Goal: Task Accomplishment & Management: Manage account settings

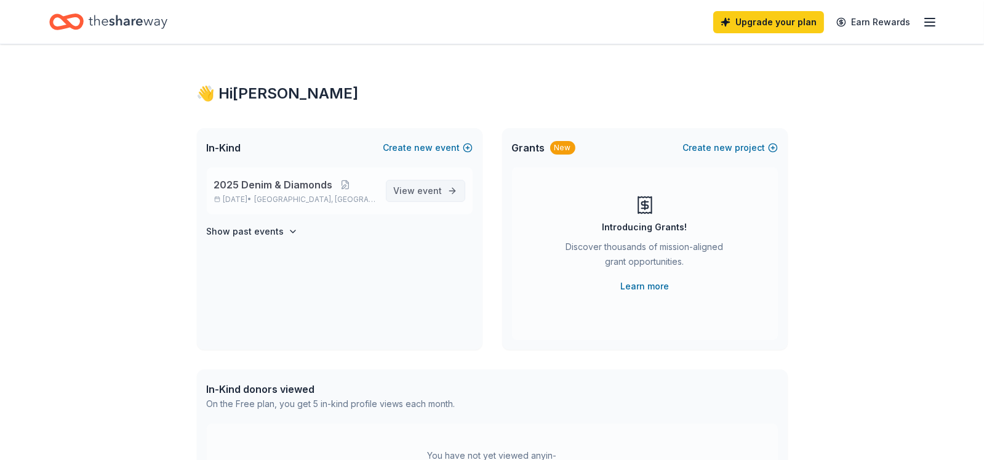
click at [419, 194] on span "event" at bounding box center [430, 190] width 25 height 10
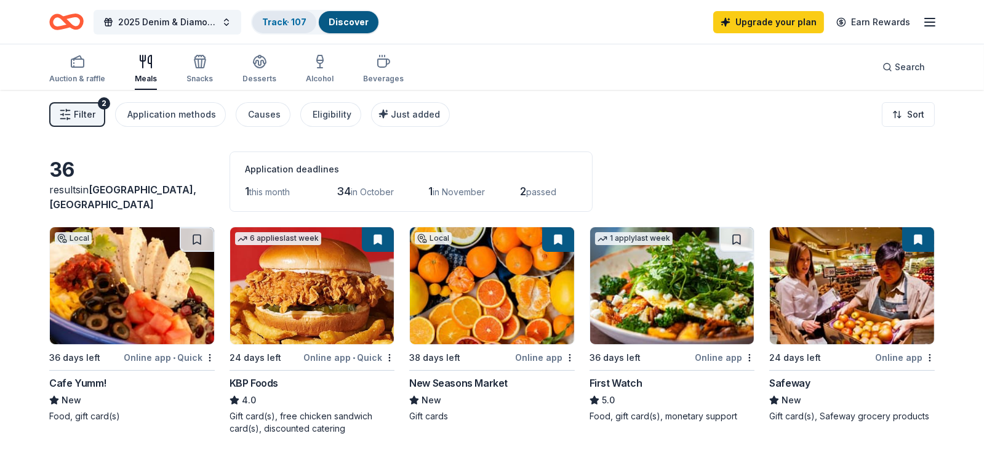
click at [278, 23] on link "Track · 107" at bounding box center [284, 22] width 44 height 10
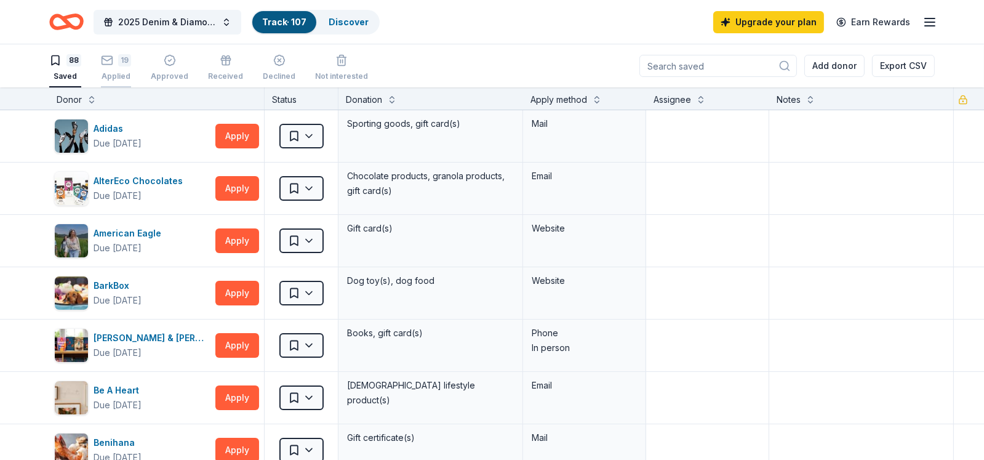
click at [110, 55] on icon "button" at bounding box center [107, 60] width 12 height 12
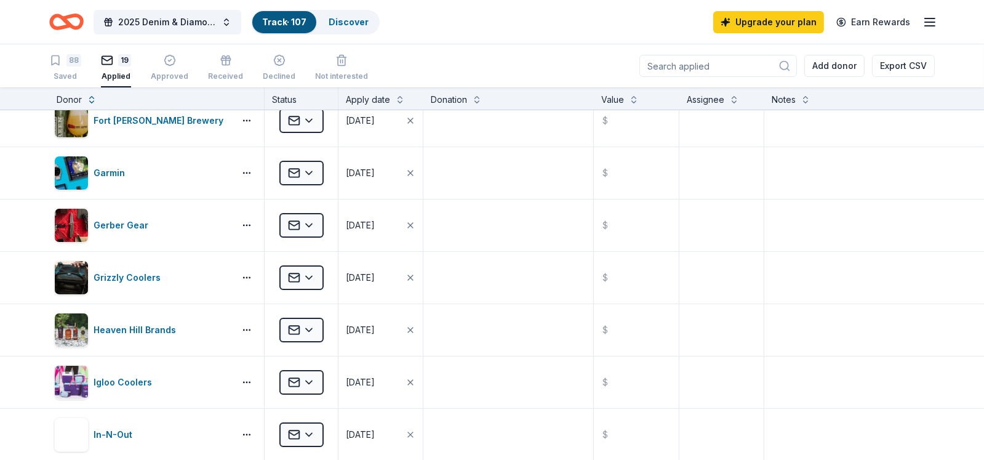
scroll to position [307, 0]
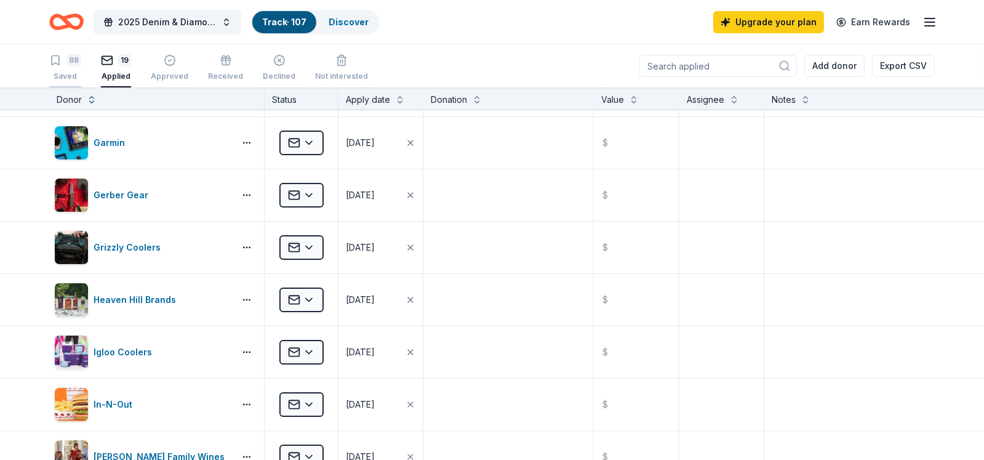
click at [72, 71] on div "Saved" at bounding box center [65, 76] width 32 height 10
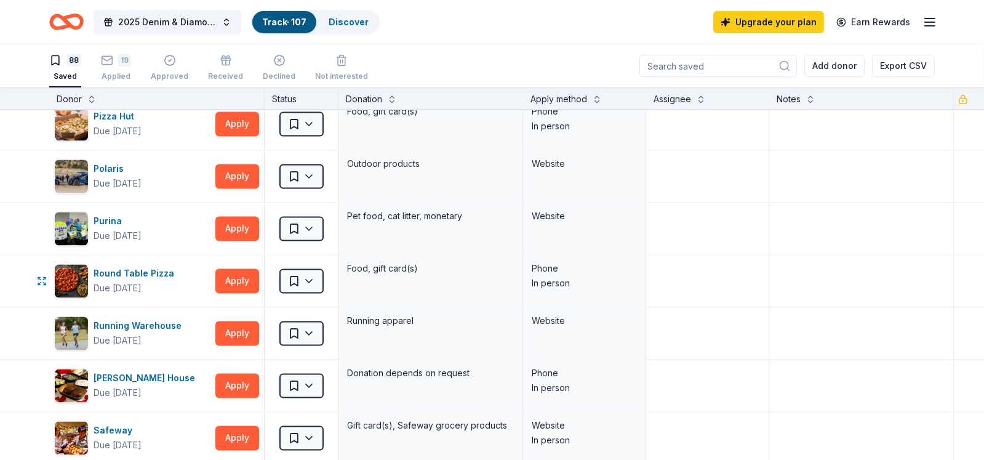
scroll to position [3139, 0]
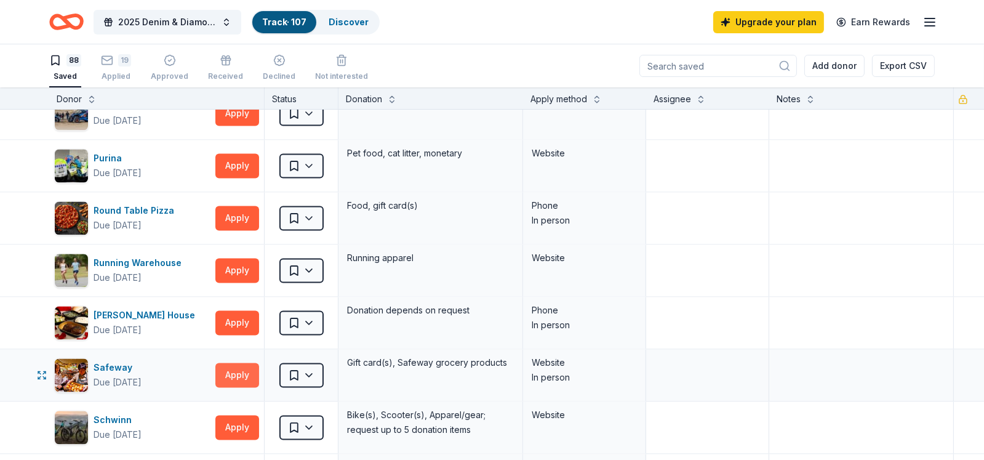
click at [231, 370] on button "Apply" at bounding box center [237, 375] width 44 height 25
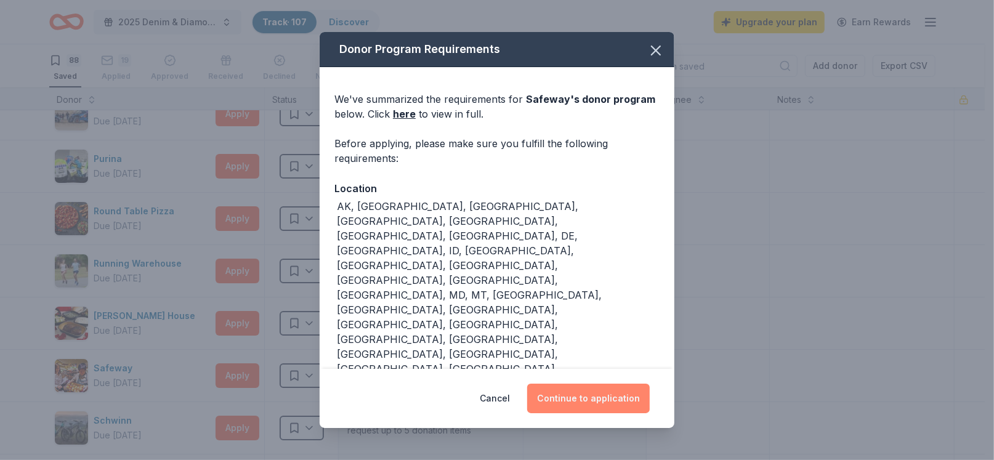
click at [576, 400] on button "Continue to application" at bounding box center [588, 399] width 123 height 30
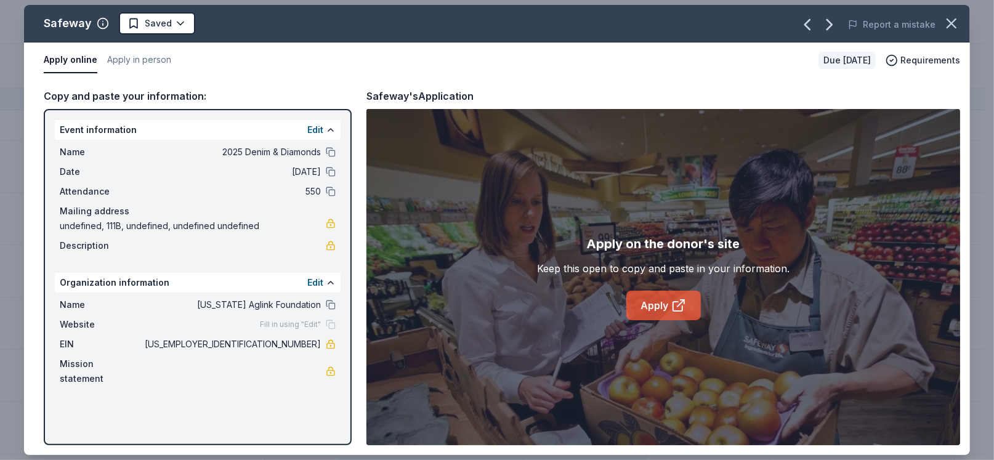
click at [665, 308] on link "Apply" at bounding box center [663, 306] width 74 height 30
click at [946, 24] on icon "button" at bounding box center [951, 23] width 17 height 17
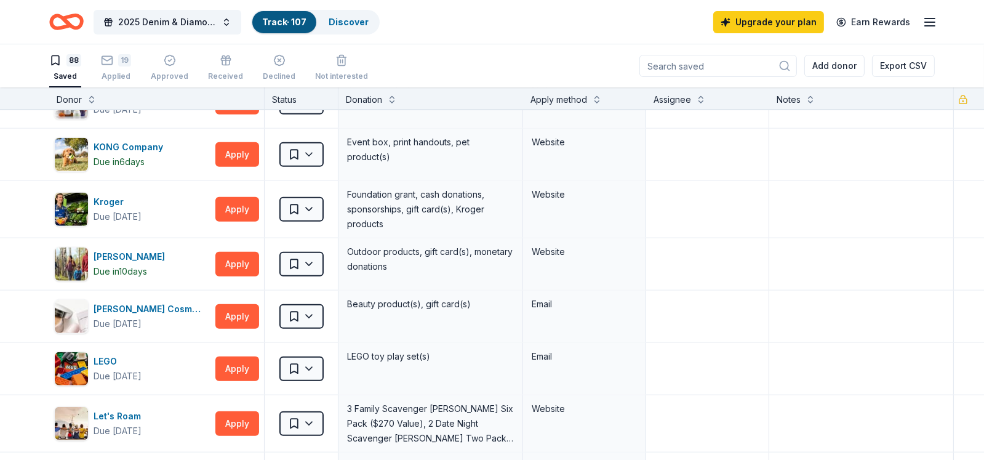
scroll to position [1662, 0]
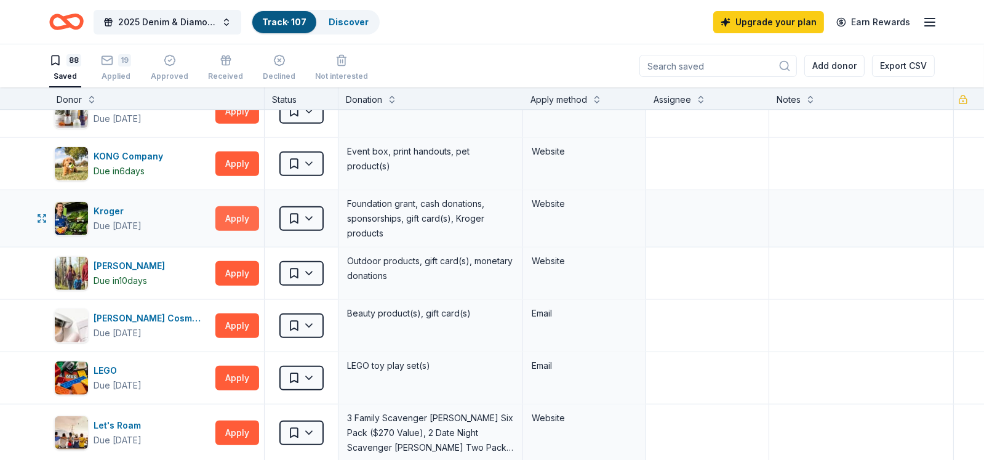
click at [233, 211] on button "Apply" at bounding box center [237, 218] width 44 height 25
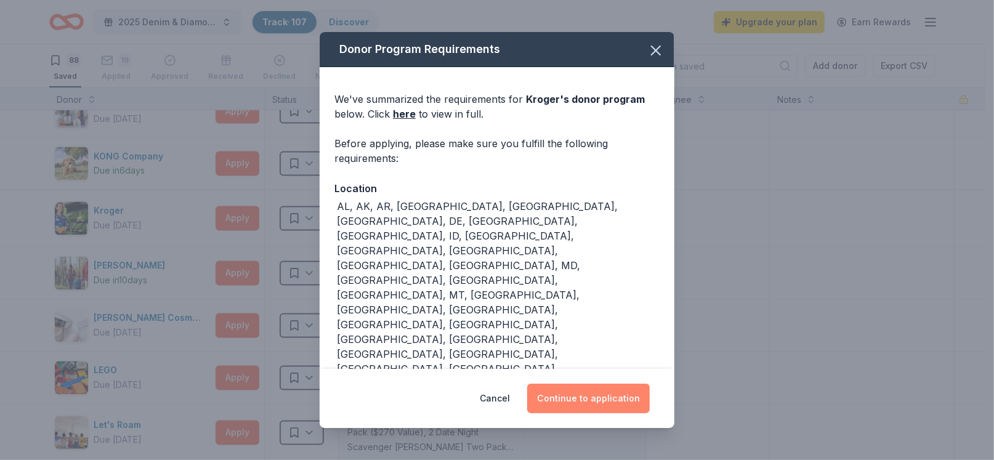
click at [578, 398] on button "Continue to application" at bounding box center [588, 399] width 123 height 30
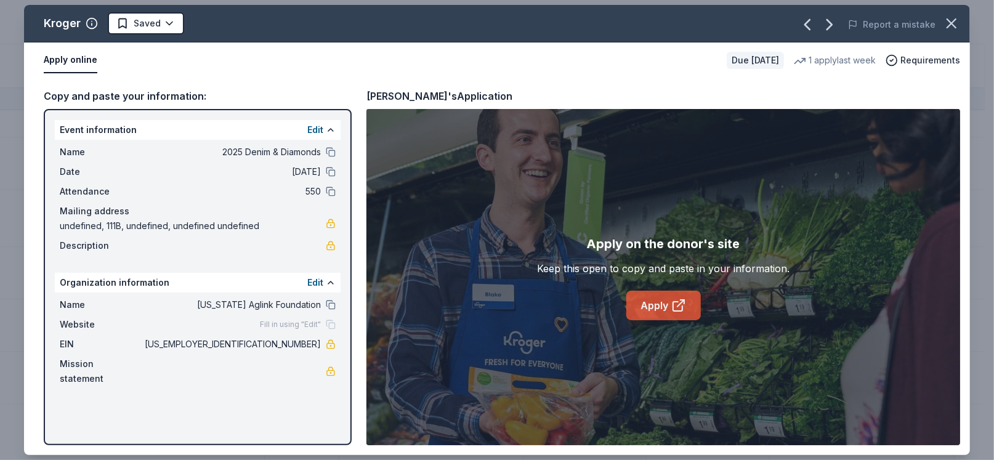
click at [661, 305] on link "Apply" at bounding box center [663, 306] width 74 height 30
click at [951, 20] on icon "button" at bounding box center [951, 23] width 17 height 17
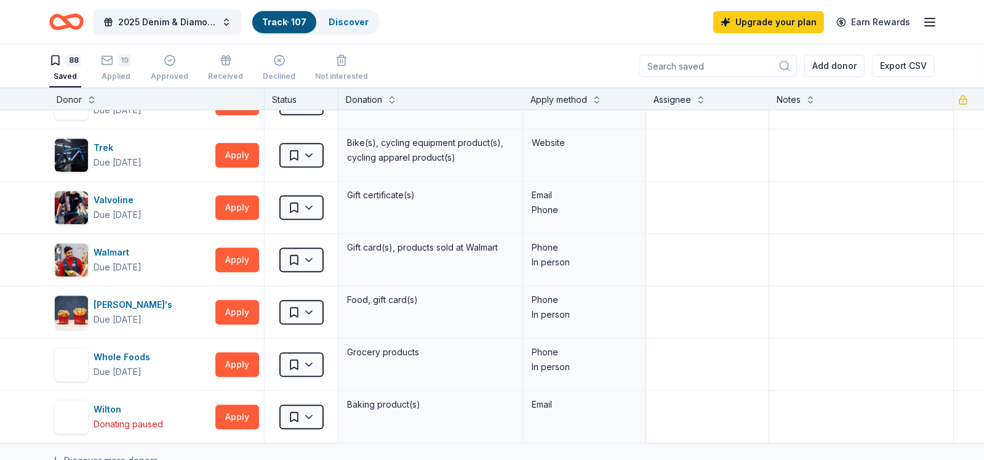
scroll to position [4186, 0]
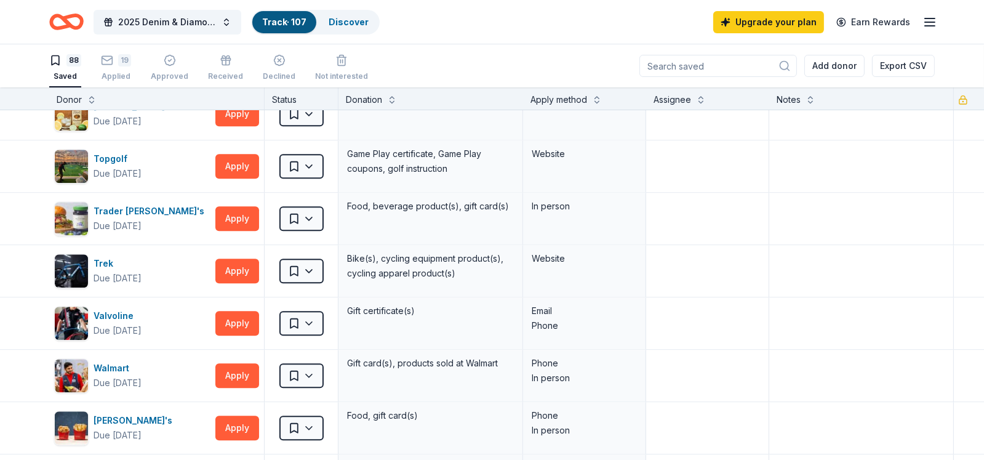
click at [931, 18] on icon "button" at bounding box center [930, 22] width 15 height 15
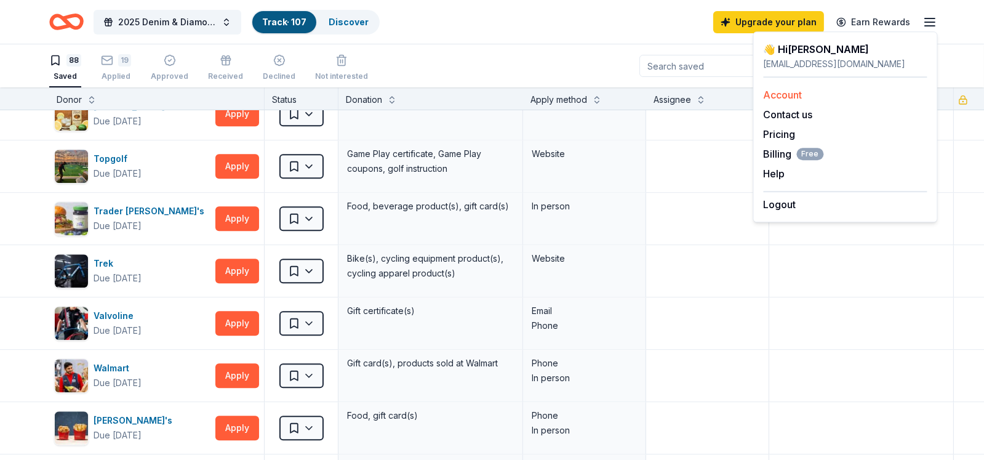
click at [784, 100] on div "Account" at bounding box center [846, 94] width 164 height 15
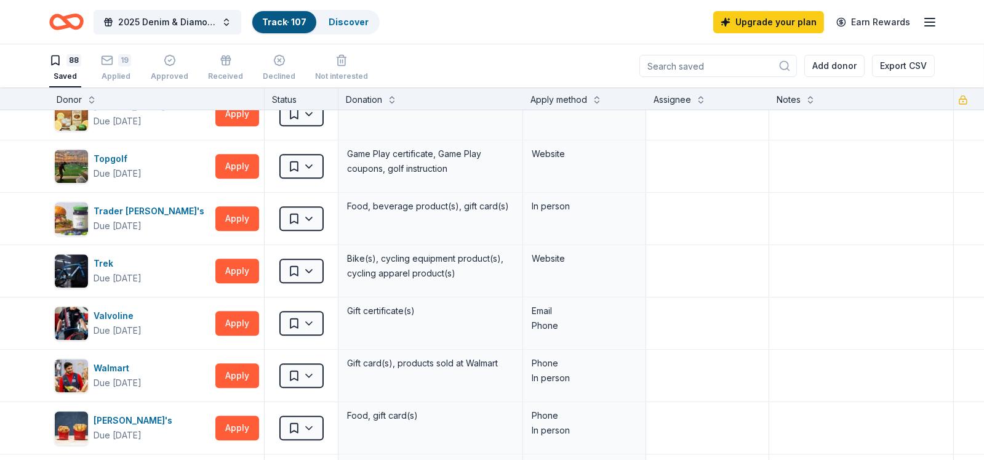
click at [923, 15] on icon "button" at bounding box center [930, 22] width 15 height 15
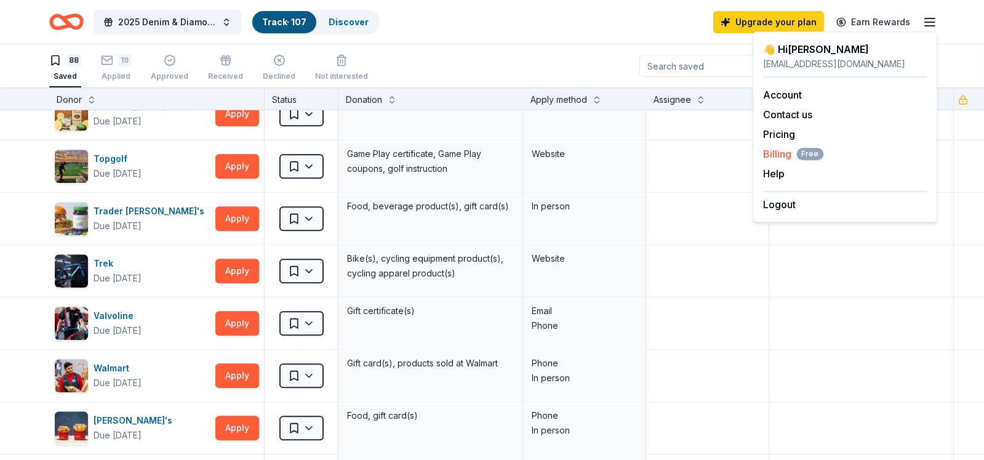
click at [774, 153] on span "Billing Free" at bounding box center [794, 154] width 60 height 15
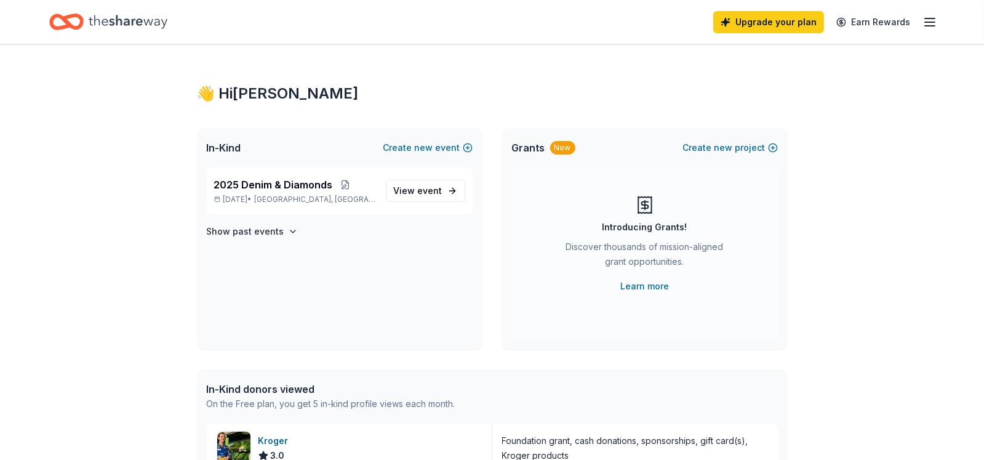
click at [930, 21] on icon "button" at bounding box center [930, 22] width 15 height 15
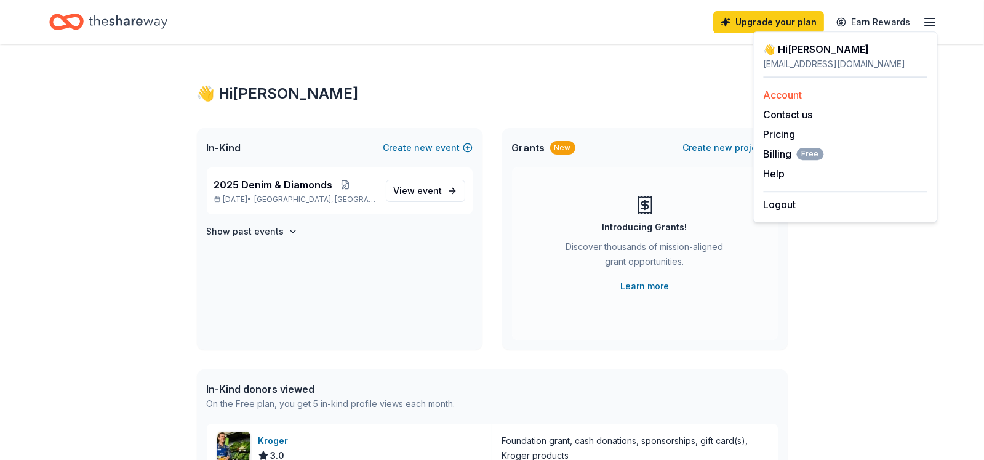
click at [786, 89] on link "Account" at bounding box center [783, 95] width 39 height 12
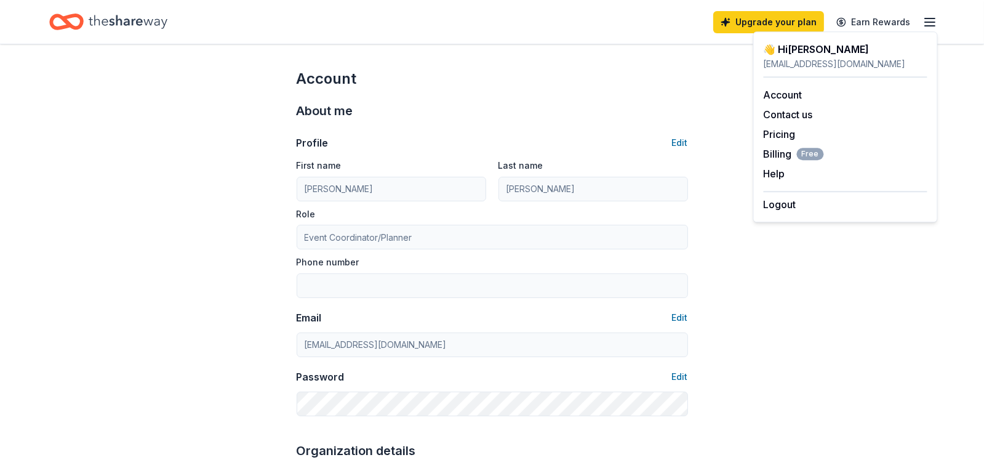
click at [595, 93] on div "About me Profile Edit First name Liz Last name Schaecher Role Event Coordinator…" at bounding box center [493, 259] width 392 height 340
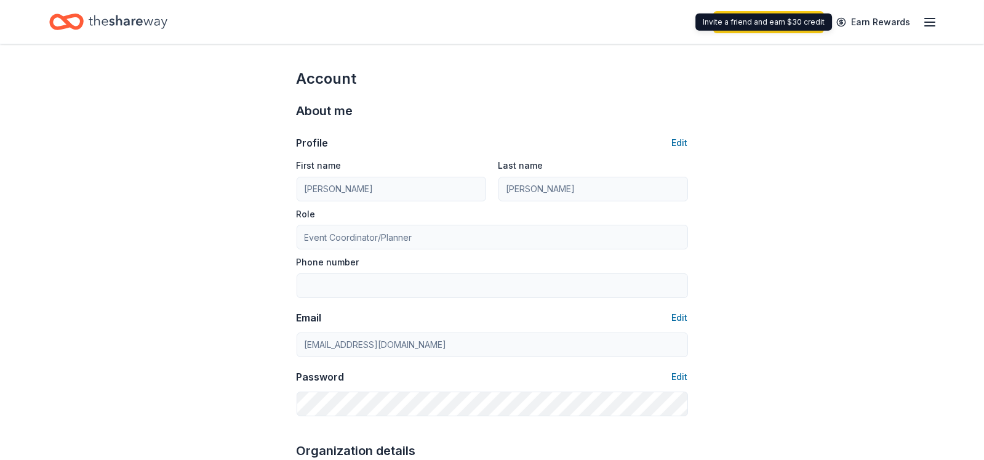
click at [933, 20] on icon "button" at bounding box center [930, 22] width 15 height 15
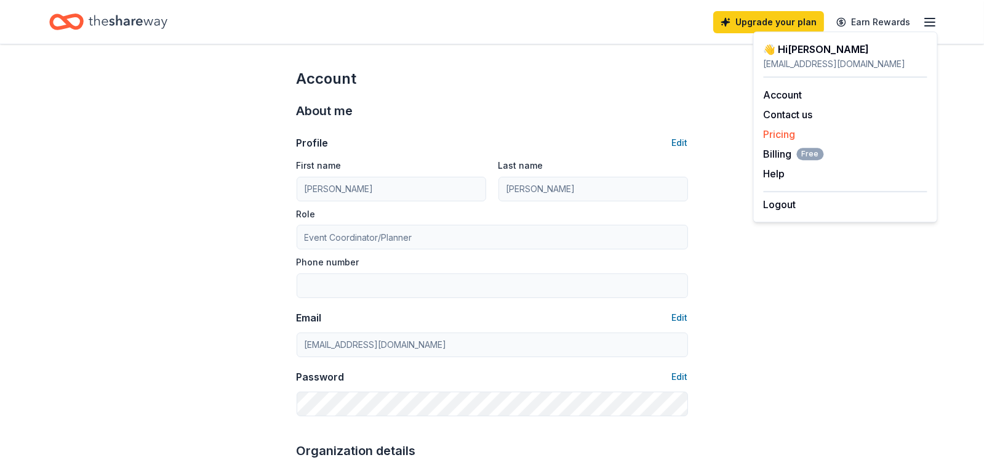
click at [776, 136] on link "Pricing" at bounding box center [780, 134] width 32 height 12
click at [778, 131] on link "Pricing" at bounding box center [780, 134] width 32 height 12
click at [783, 132] on link "Pricing" at bounding box center [780, 134] width 32 height 12
